Goal: Information Seeking & Learning: Check status

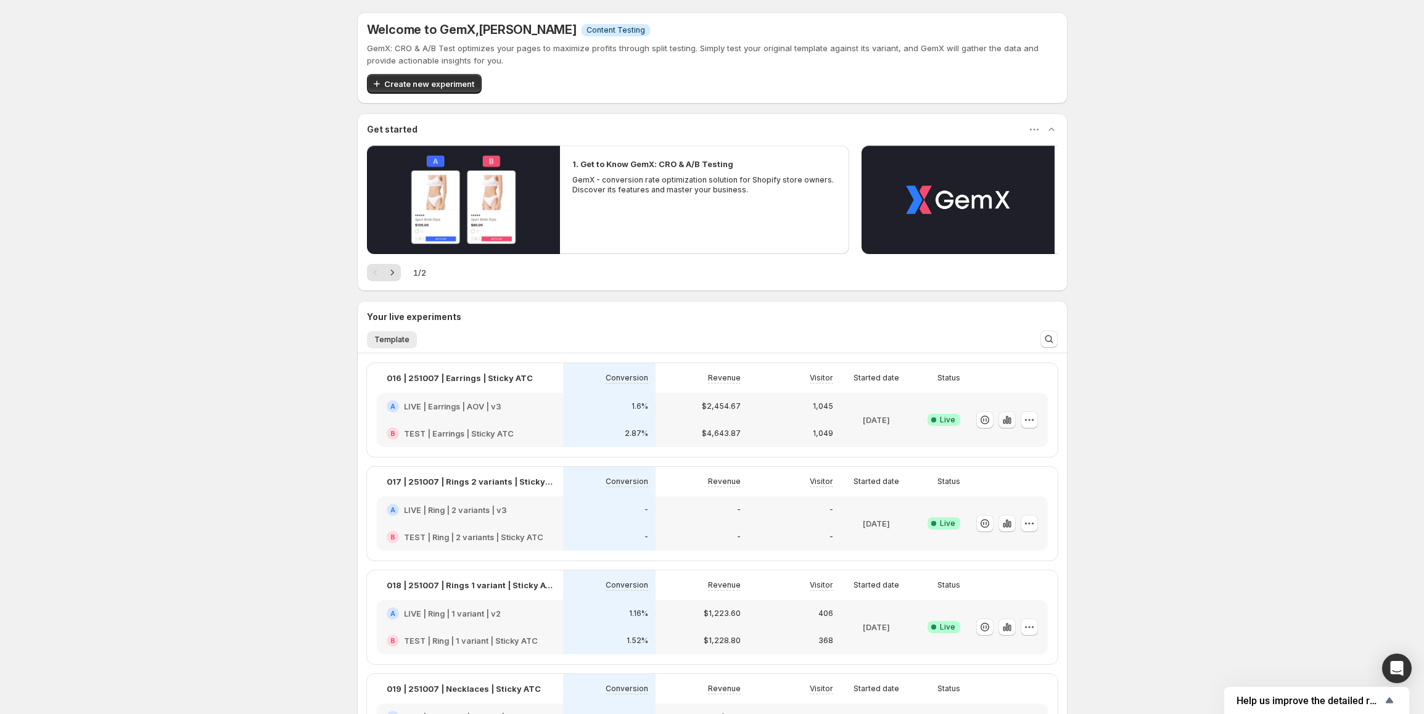
click at [1010, 422] on icon "button" at bounding box center [1007, 420] width 12 height 12
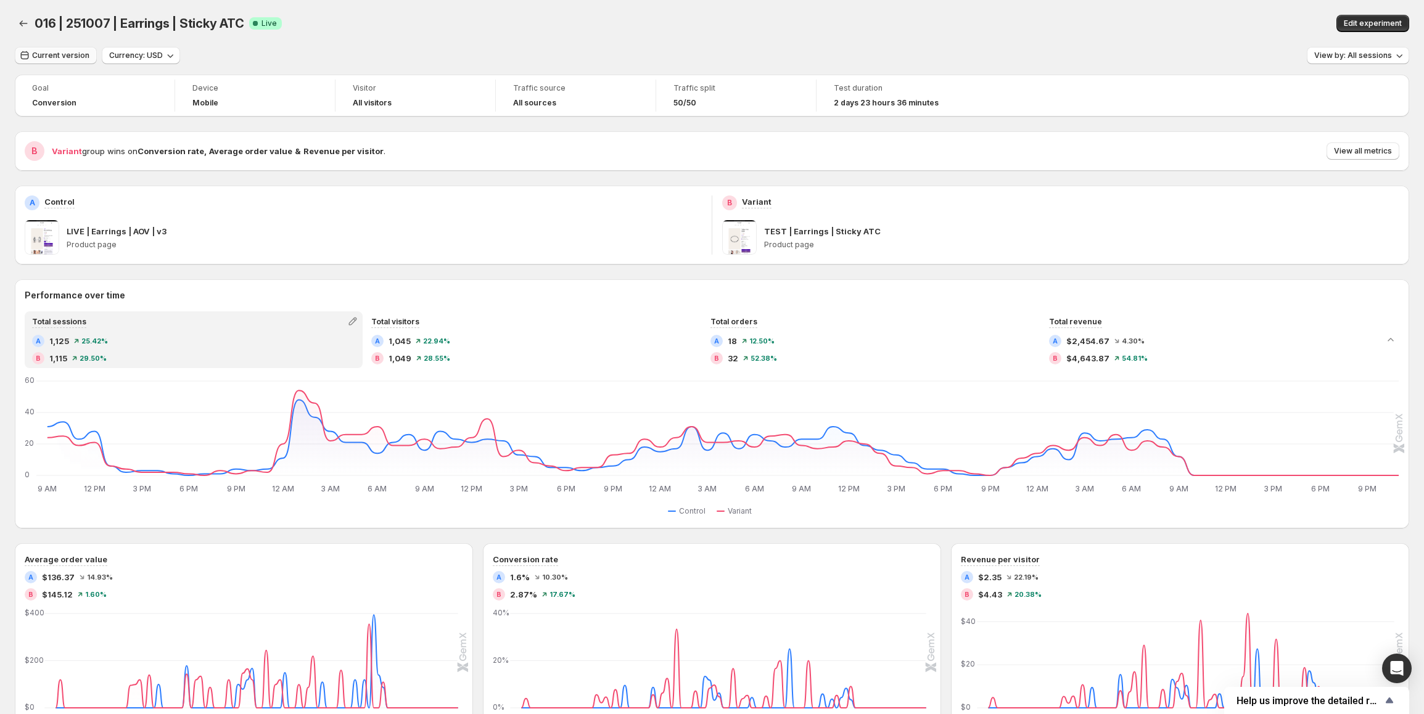
click at [55, 55] on span "Current version" at bounding box center [60, 56] width 57 height 10
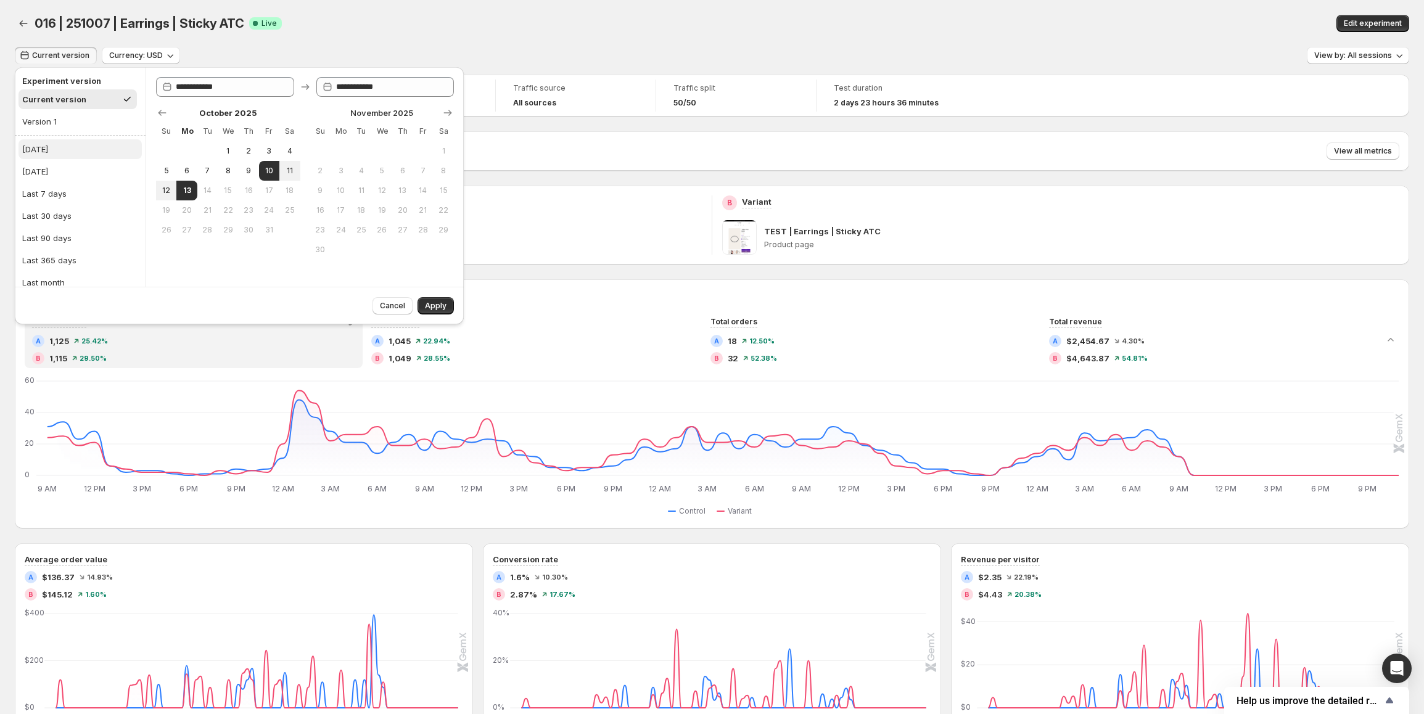
click at [76, 145] on button "[DATE]" at bounding box center [79, 149] width 123 height 20
type input "**********"
click at [450, 305] on button "Apply" at bounding box center [435, 305] width 36 height 17
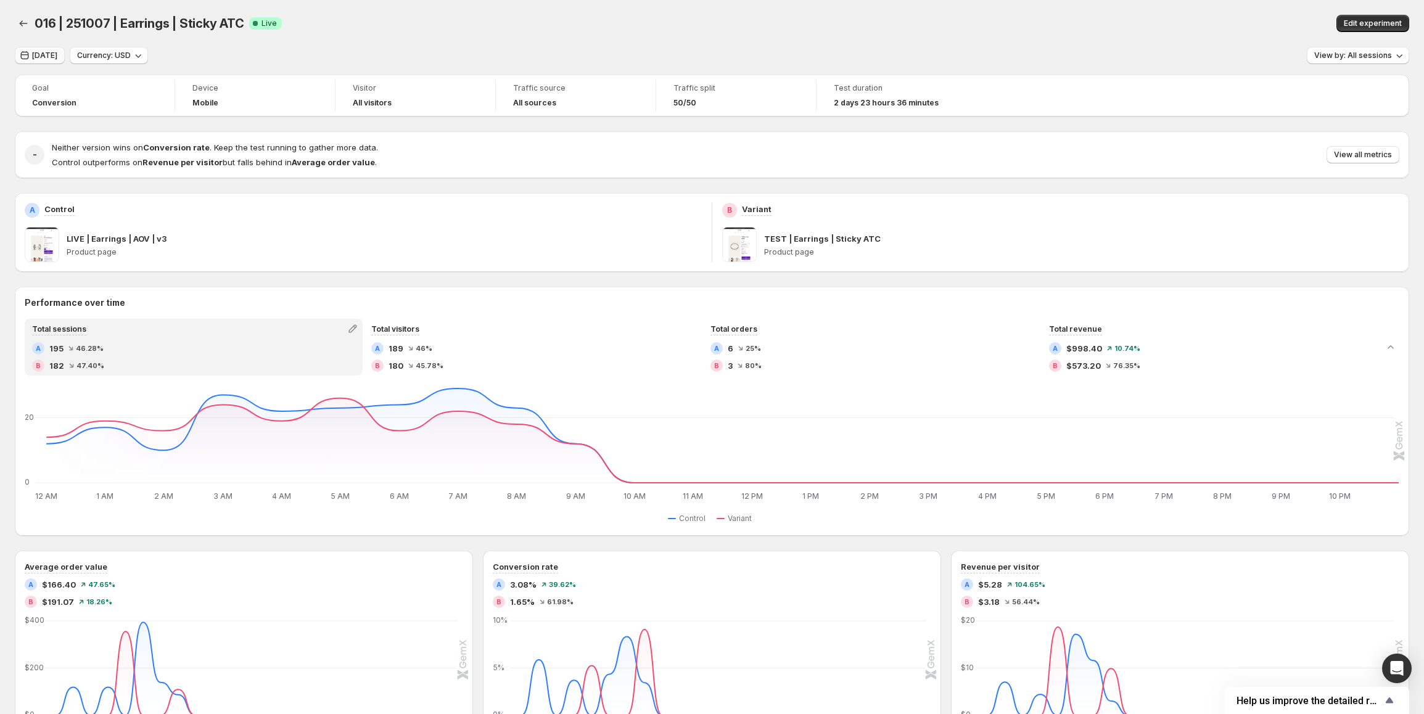
click at [53, 54] on span "[DATE]" at bounding box center [44, 56] width 25 height 10
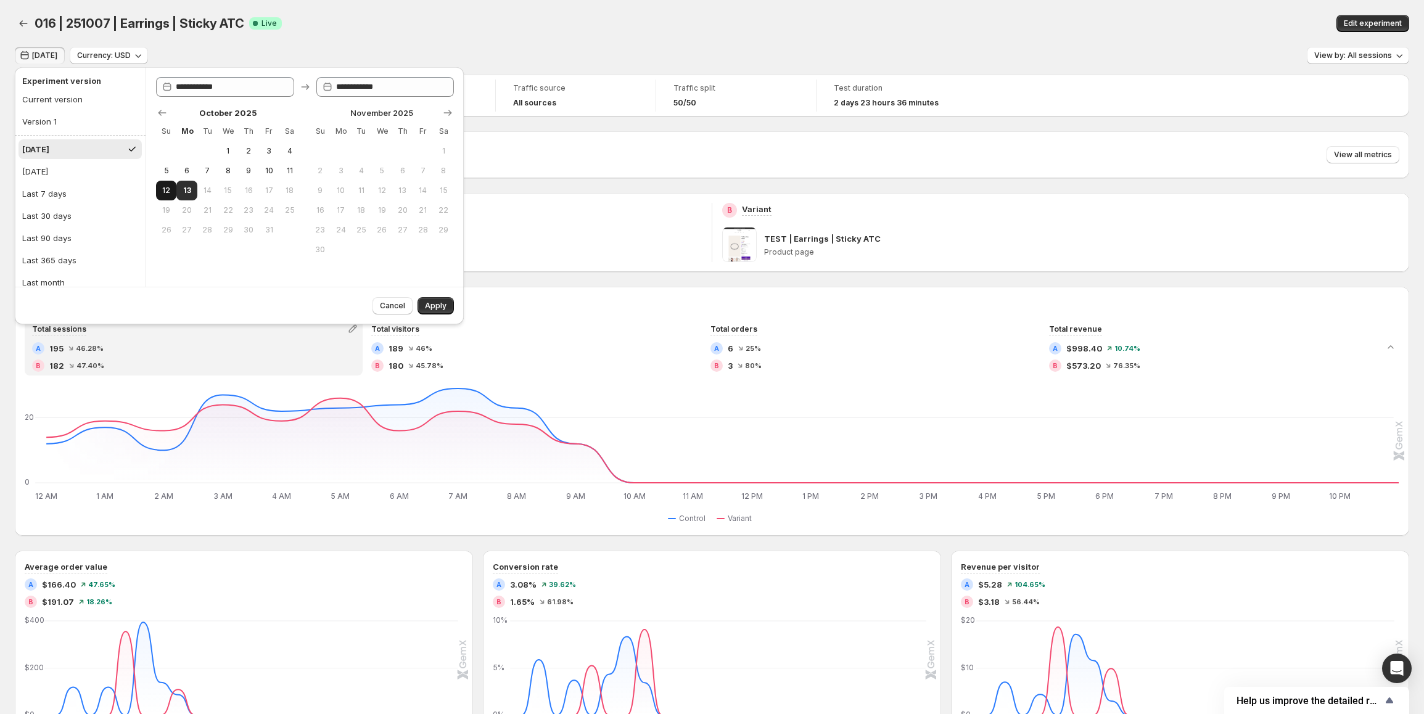
click at [172, 189] on button "12" at bounding box center [166, 191] width 20 height 20
type input "**********"
click at [438, 311] on button "Apply" at bounding box center [435, 305] width 36 height 17
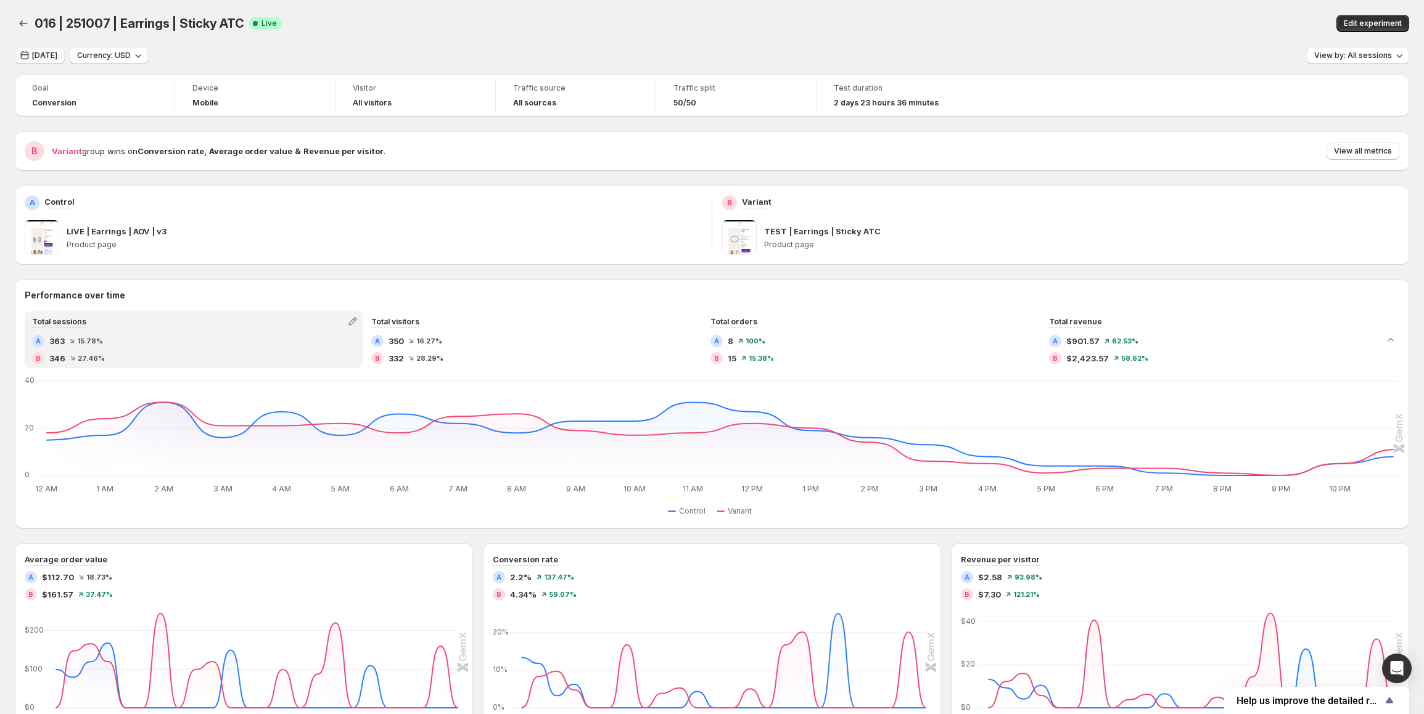
click at [39, 57] on span "[DATE]" at bounding box center [44, 56] width 25 height 10
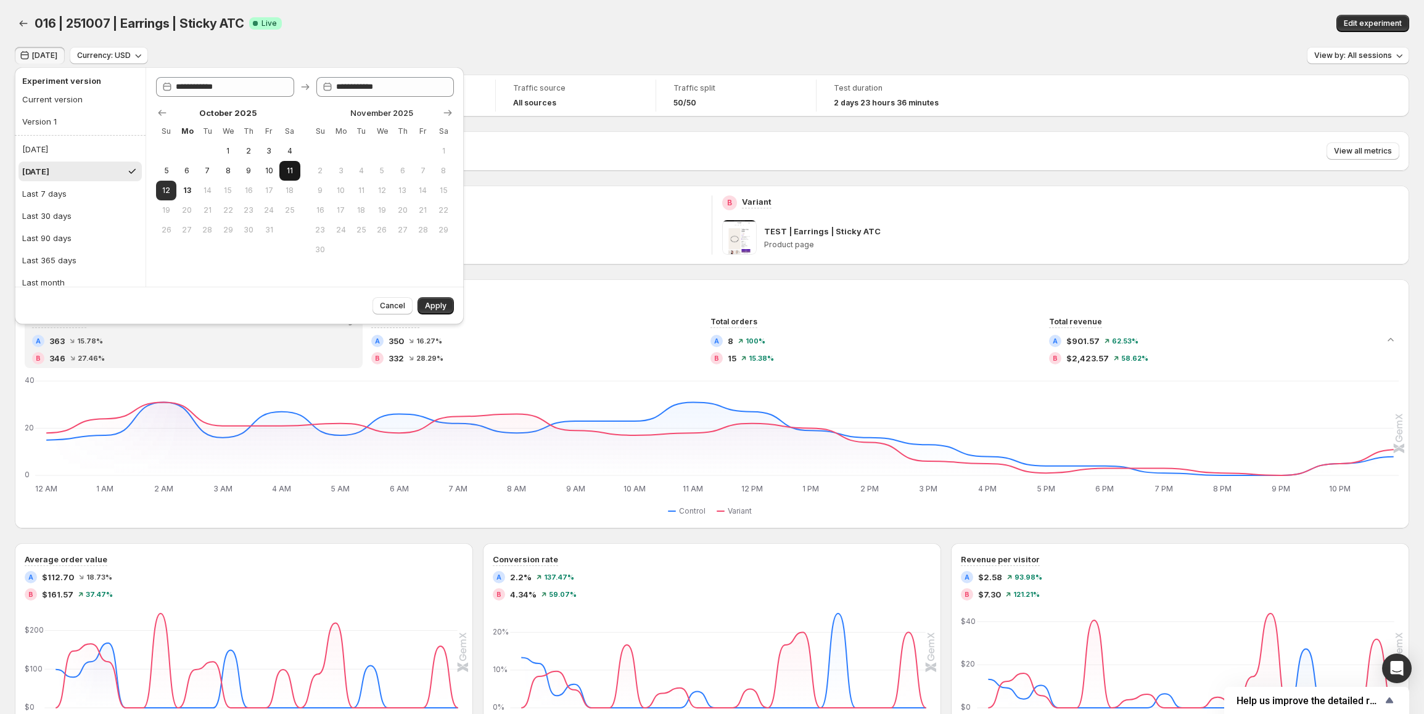
click at [282, 170] on button "11" at bounding box center [289, 171] width 20 height 20
type input "**********"
click at [441, 308] on span "Apply" at bounding box center [436, 306] width 22 height 10
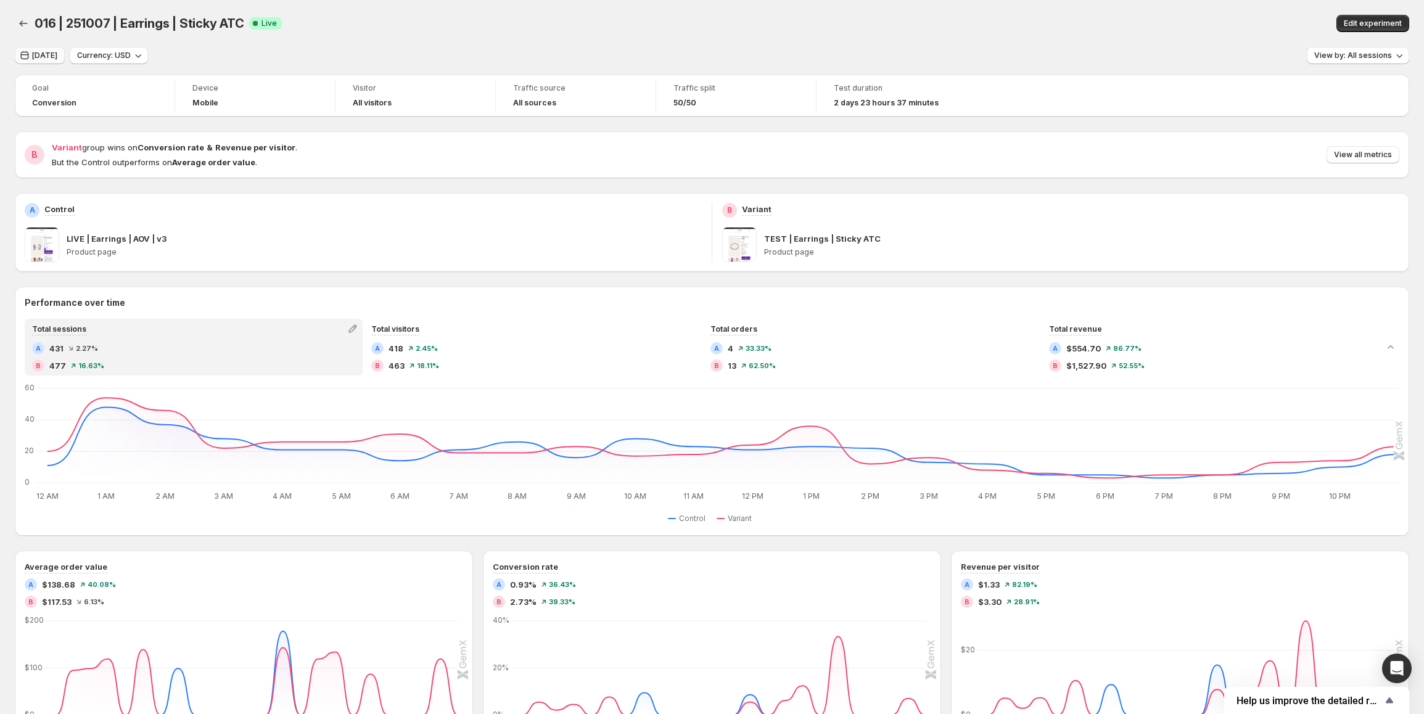
click at [57, 57] on span "[DATE]" at bounding box center [44, 56] width 25 height 10
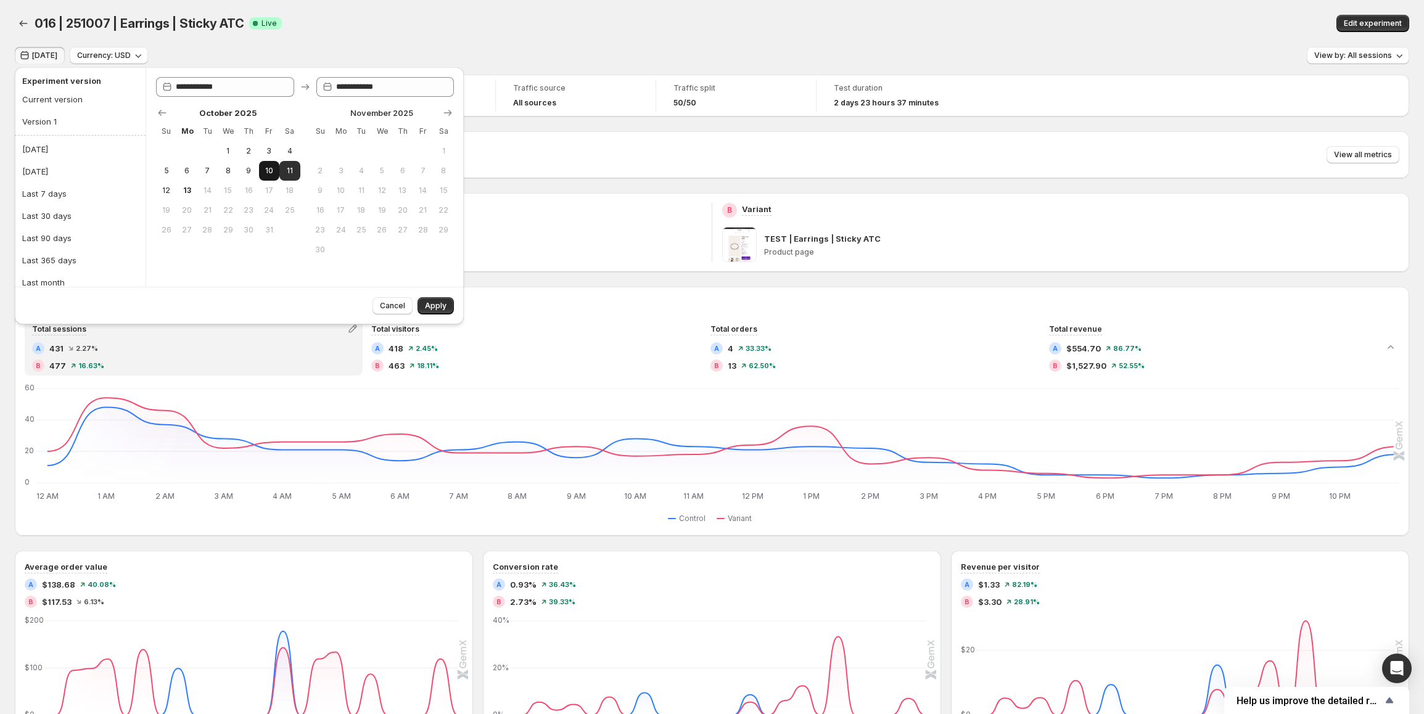
click at [273, 174] on span "10" at bounding box center [269, 171] width 10 height 10
type input "**********"
click at [433, 298] on button "Apply" at bounding box center [435, 305] width 36 height 17
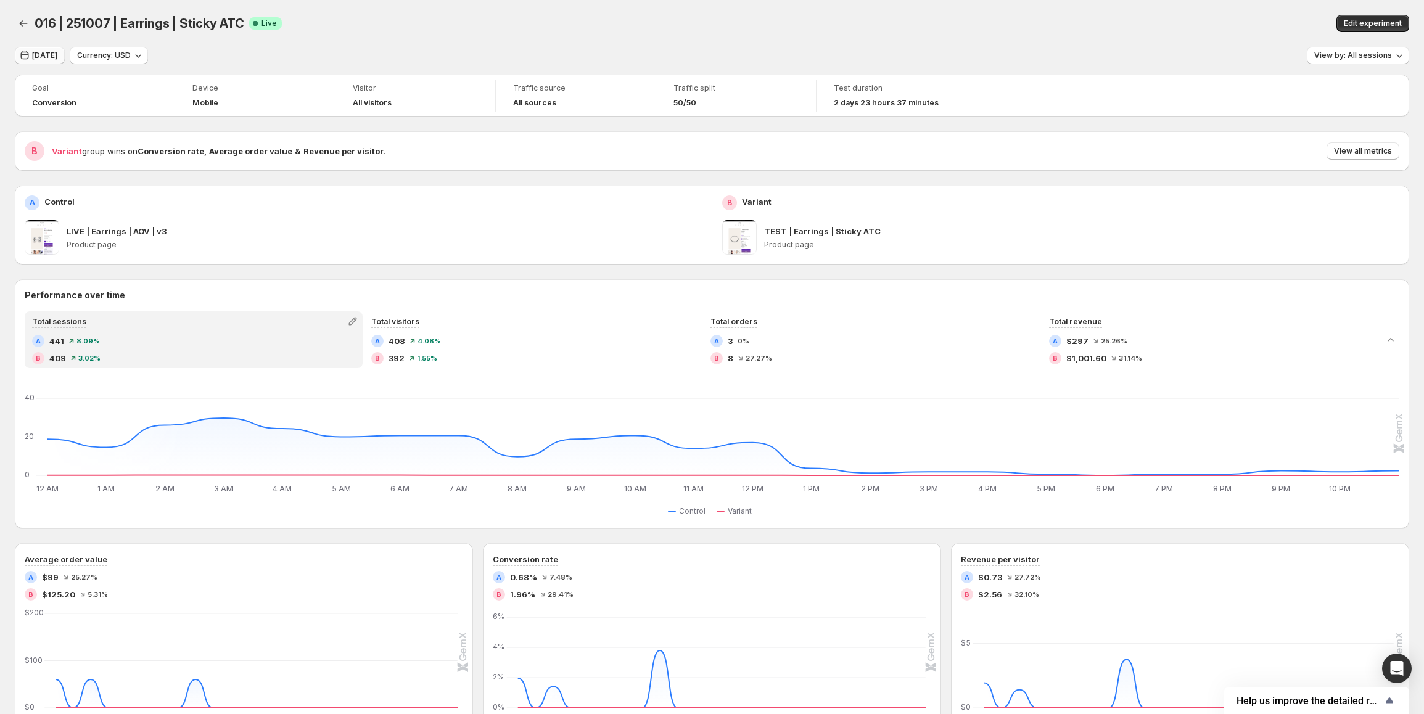
click at [57, 58] on span "[DATE]" at bounding box center [44, 56] width 25 height 10
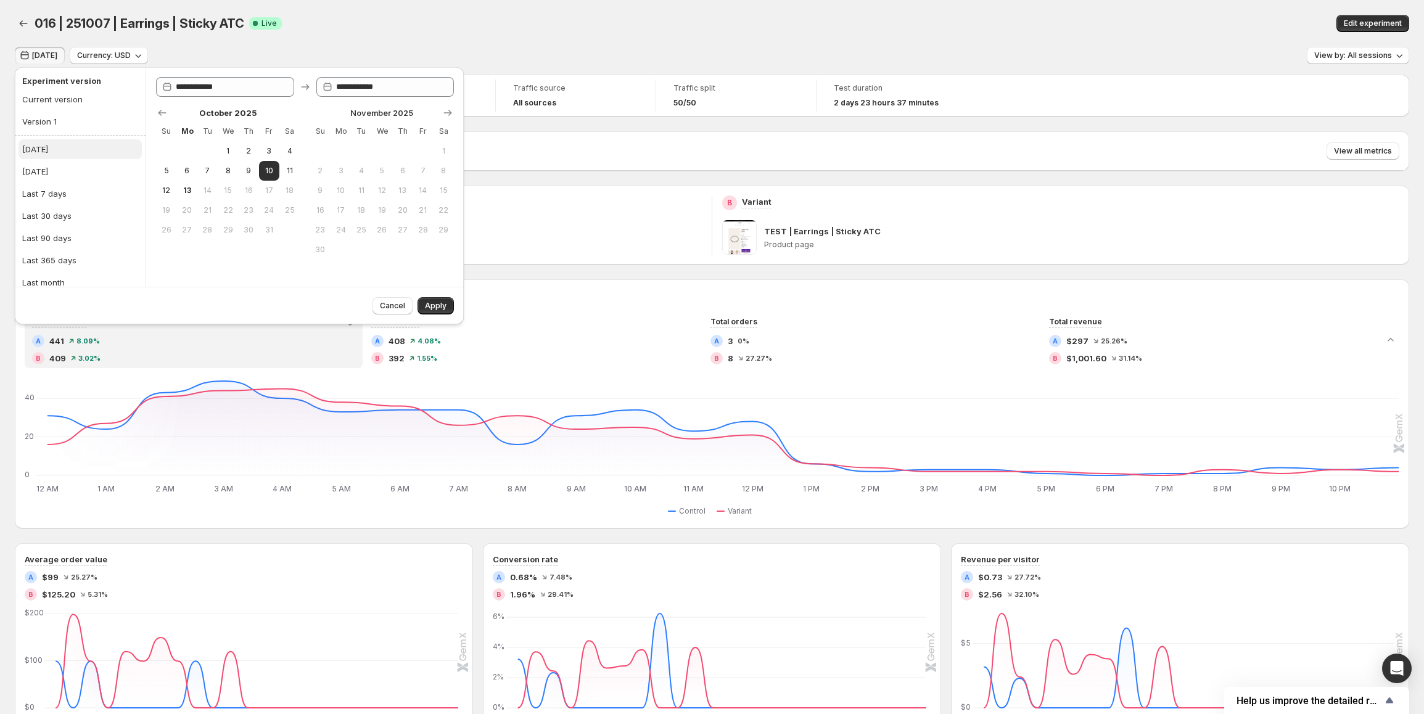
click at [67, 149] on button "[DATE]" at bounding box center [79, 149] width 123 height 20
type input "**********"
click at [446, 302] on span "Apply" at bounding box center [436, 306] width 22 height 10
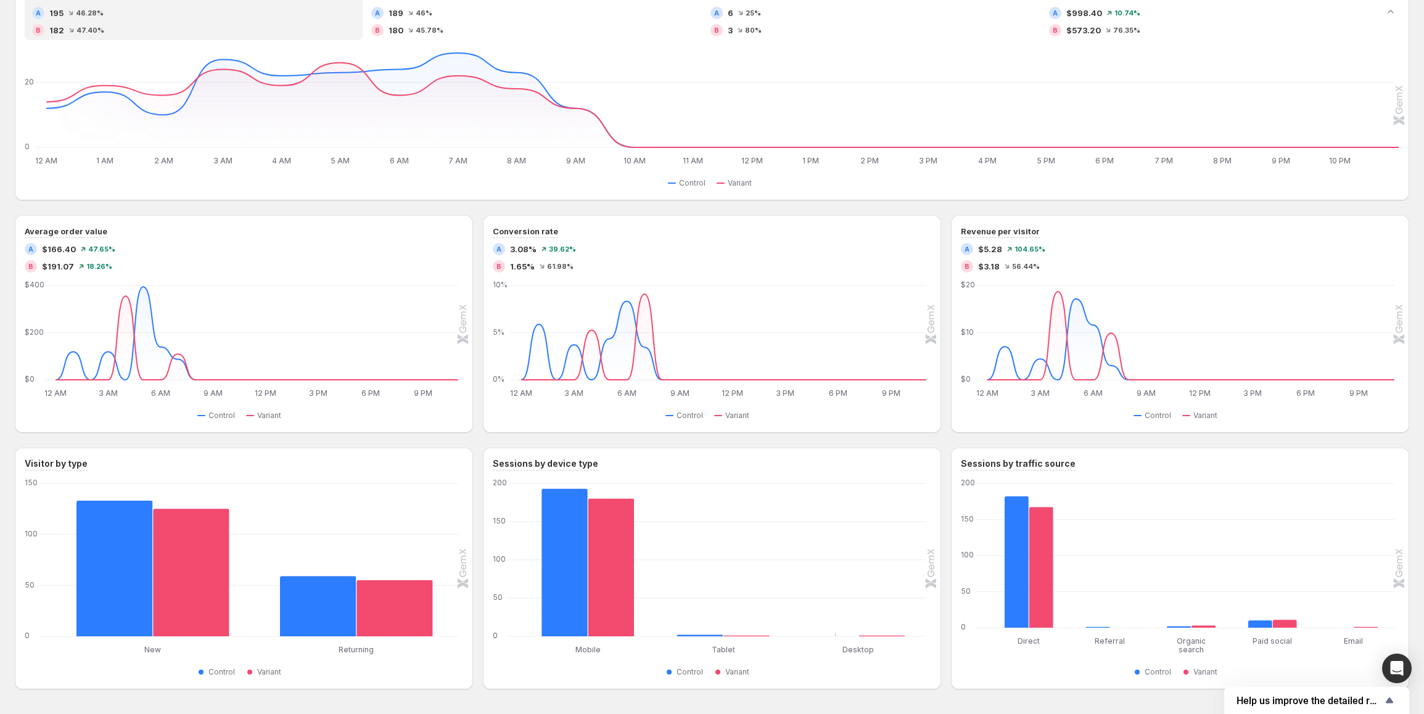
scroll to position [377, 0]
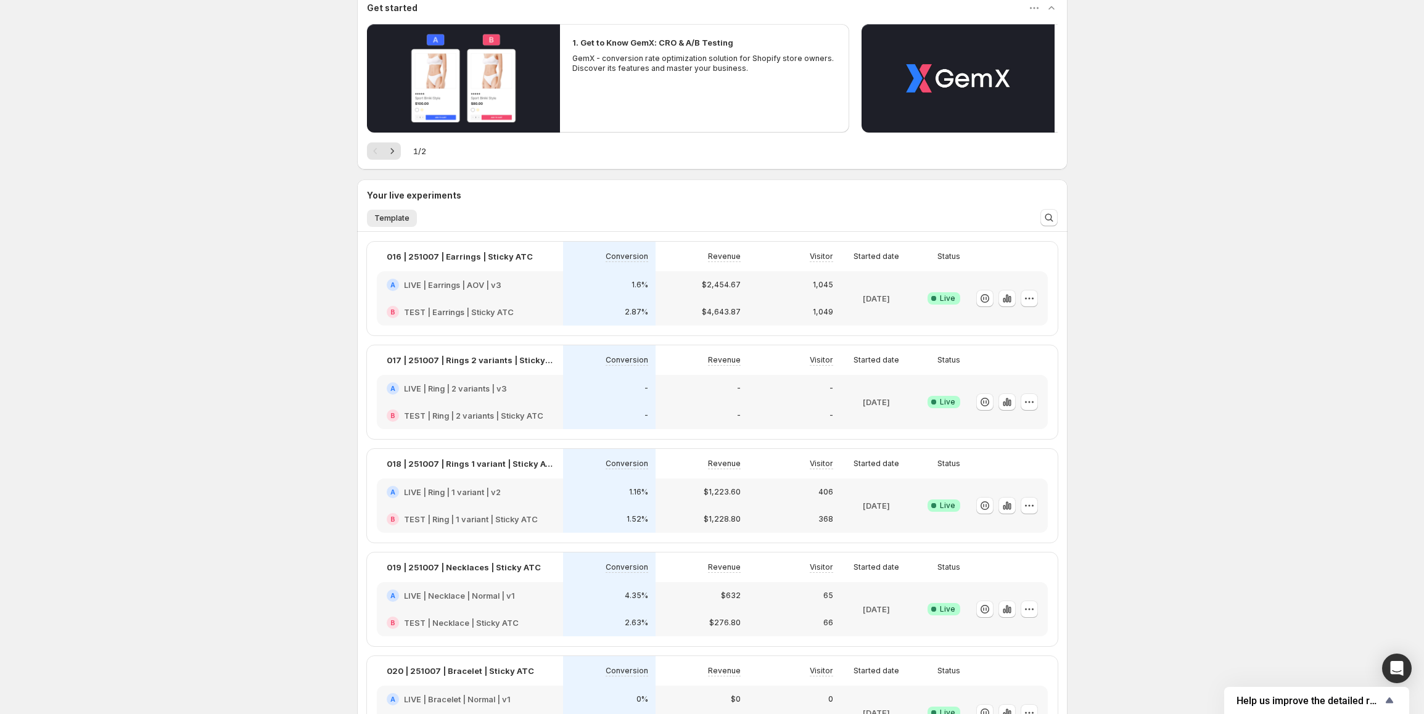
scroll to position [123, 0]
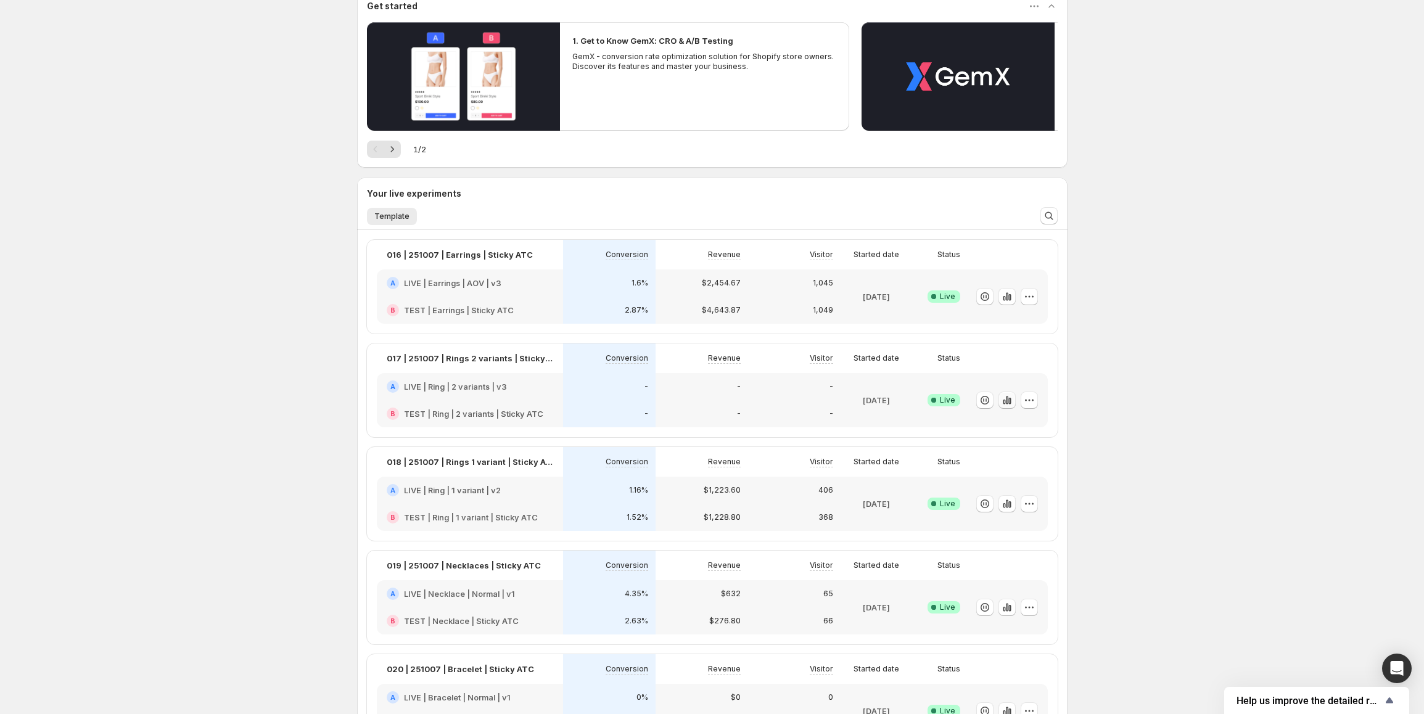
click at [1008, 400] on icon "button" at bounding box center [1006, 400] width 2 height 8
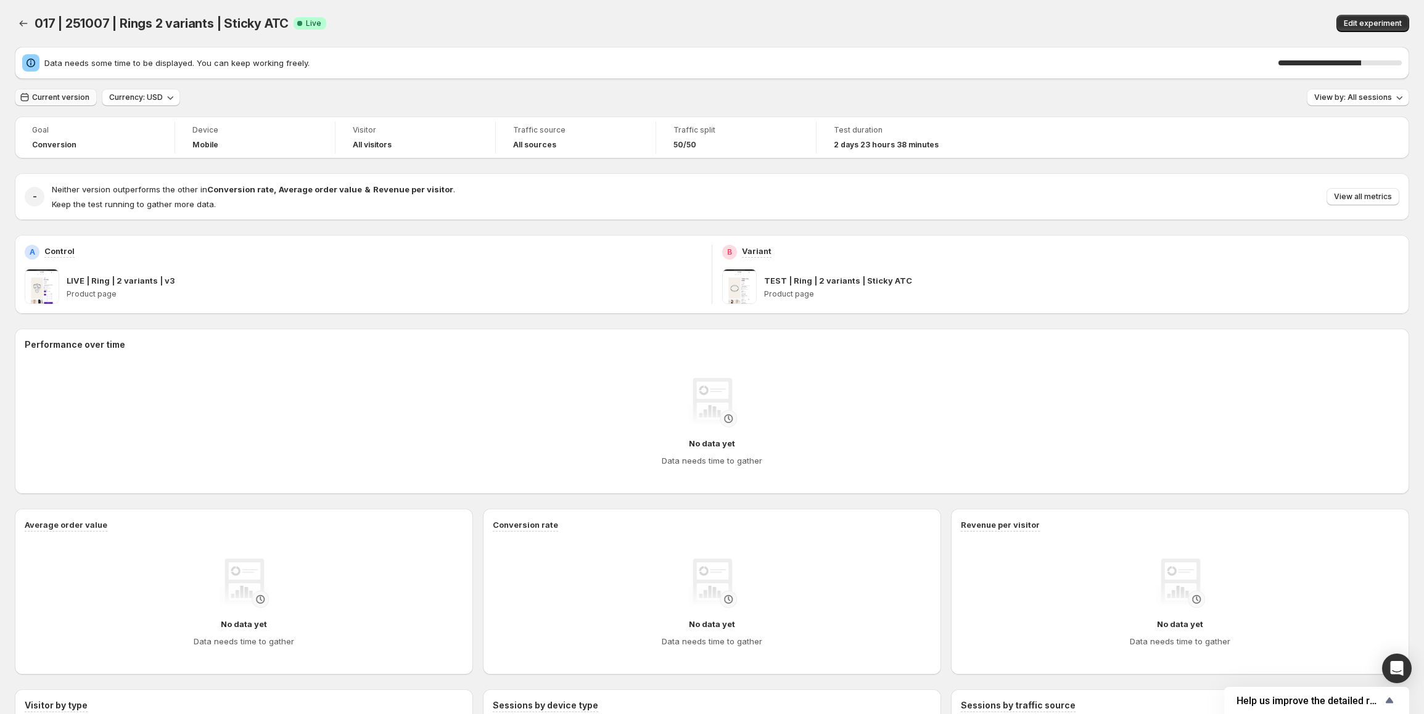
click at [67, 105] on button "Current version" at bounding box center [56, 97] width 82 height 17
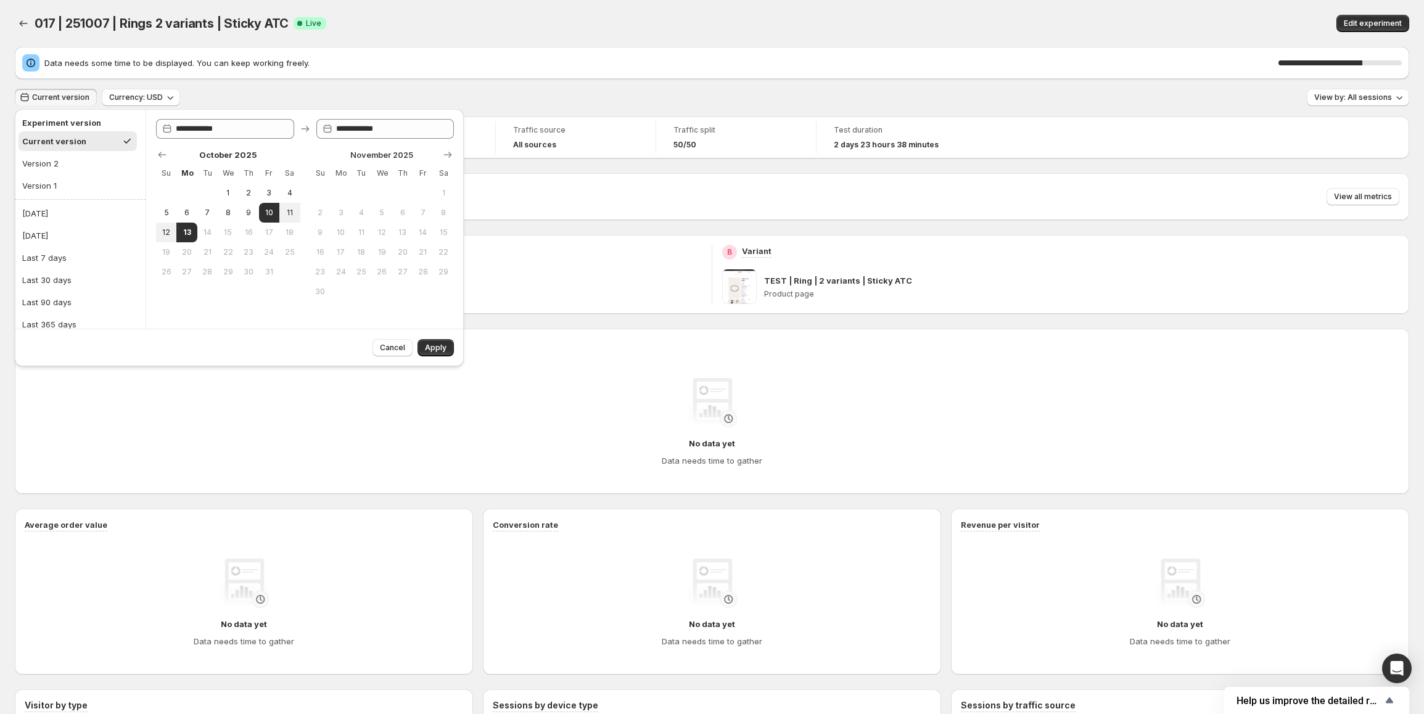
click at [64, 92] on button "Current version" at bounding box center [56, 97] width 82 height 17
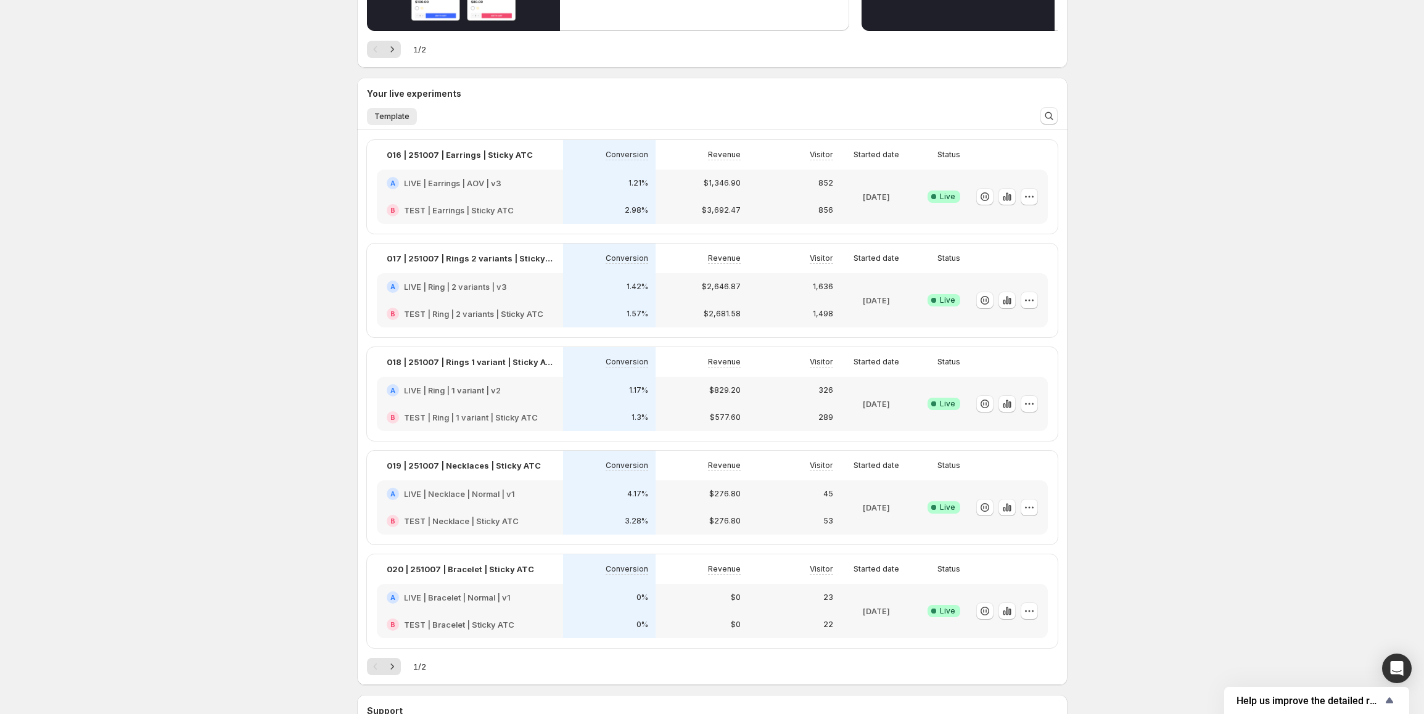
scroll to position [247, 0]
